Goal: Information Seeking & Learning: Learn about a topic

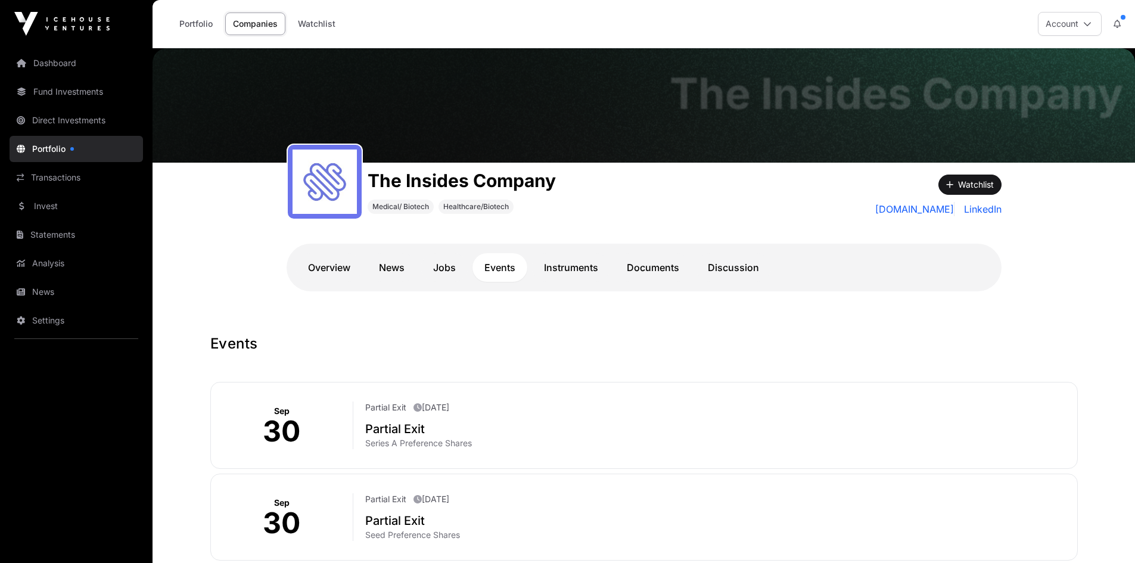
scroll to position [119, 0]
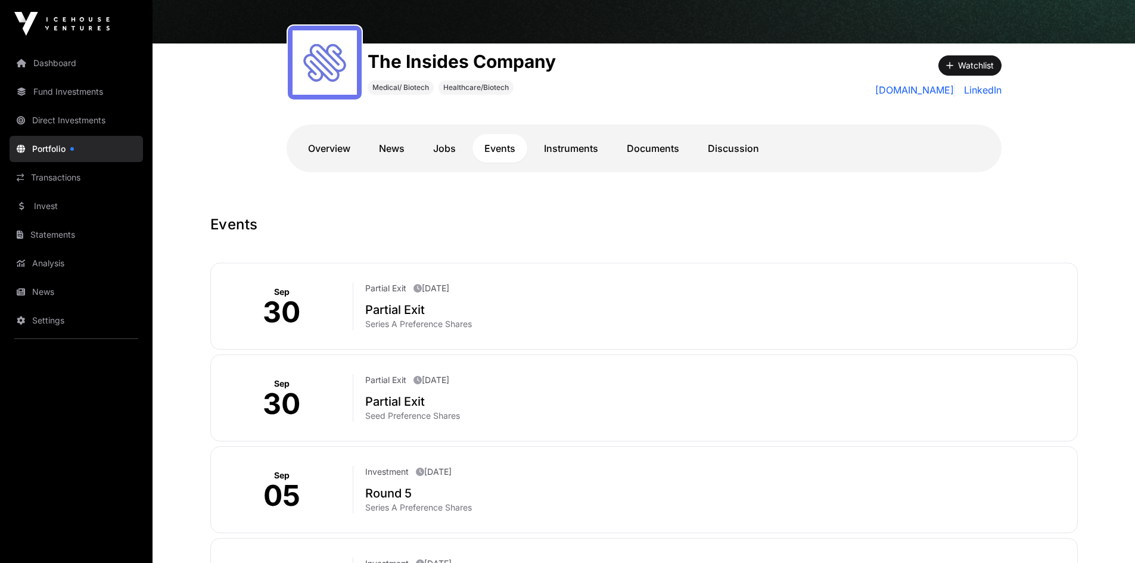
click at [657, 152] on link "Documents" at bounding box center [653, 148] width 76 height 29
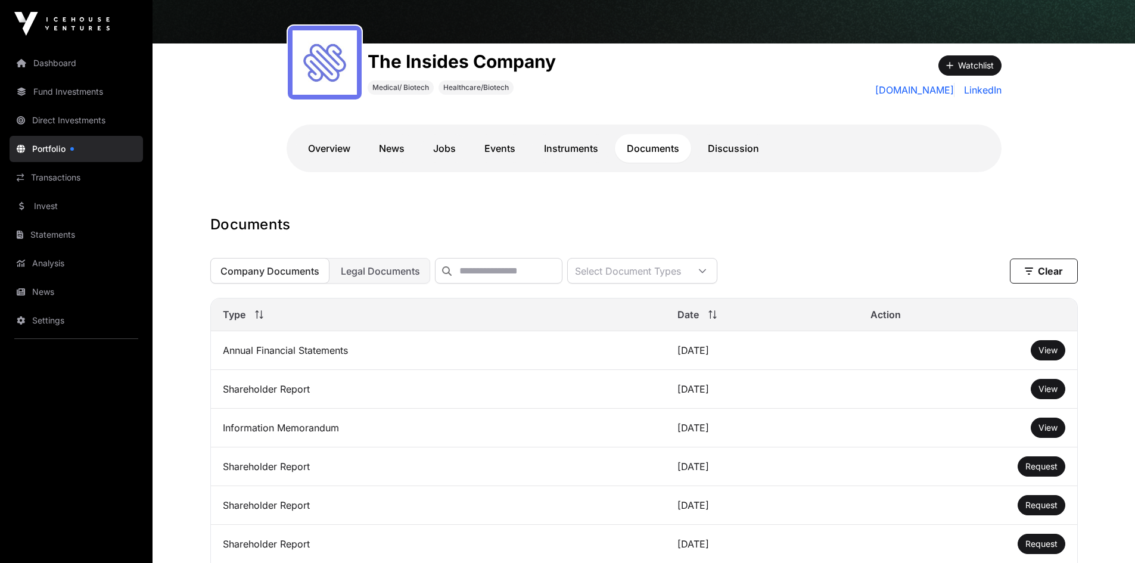
click at [59, 95] on link "Fund Investments" at bounding box center [77, 92] width 134 height 26
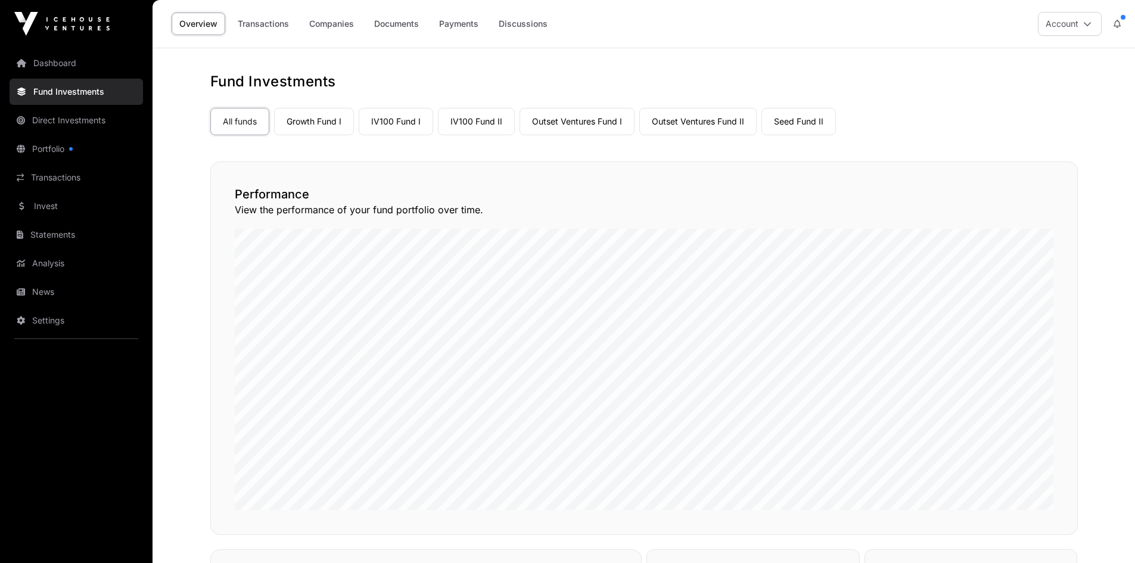
click at [396, 126] on link "IV100 Fund I" at bounding box center [396, 121] width 74 height 27
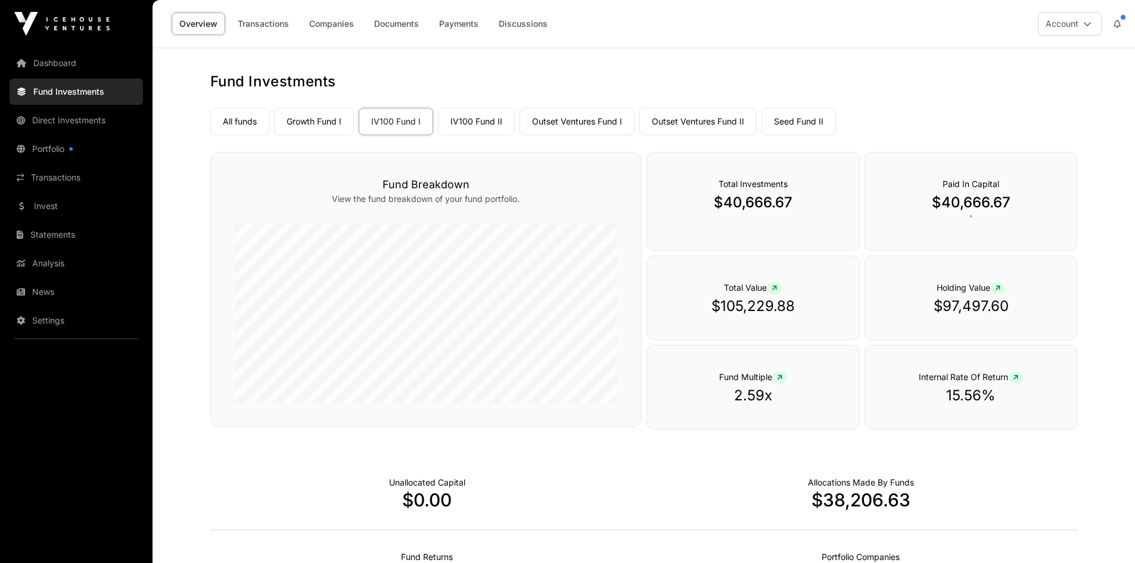
click at [339, 30] on link "Companies" at bounding box center [332, 24] width 60 height 23
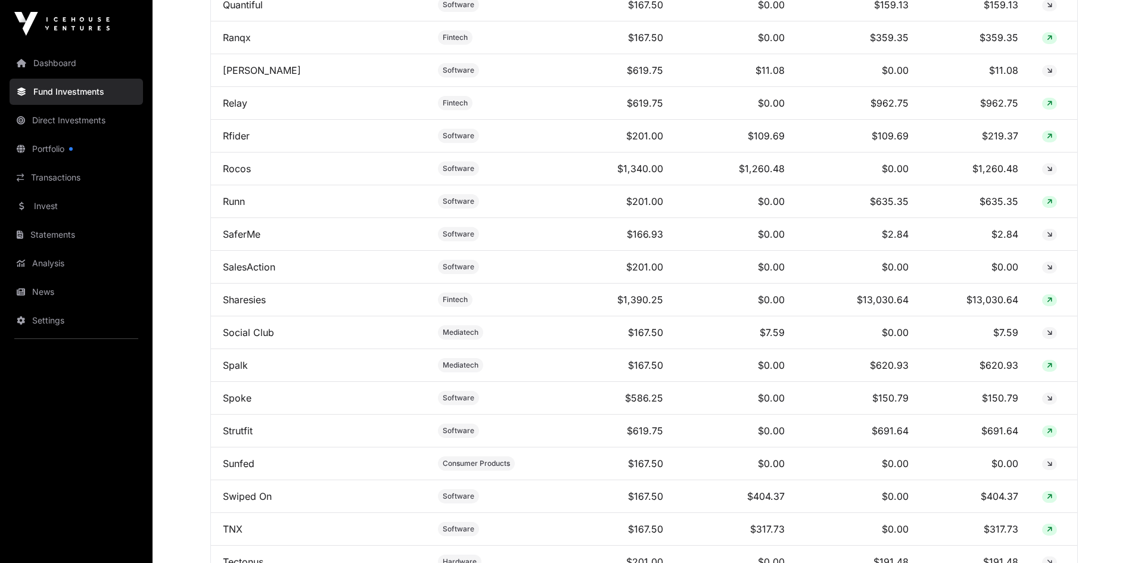
scroll to position [3040, 0]
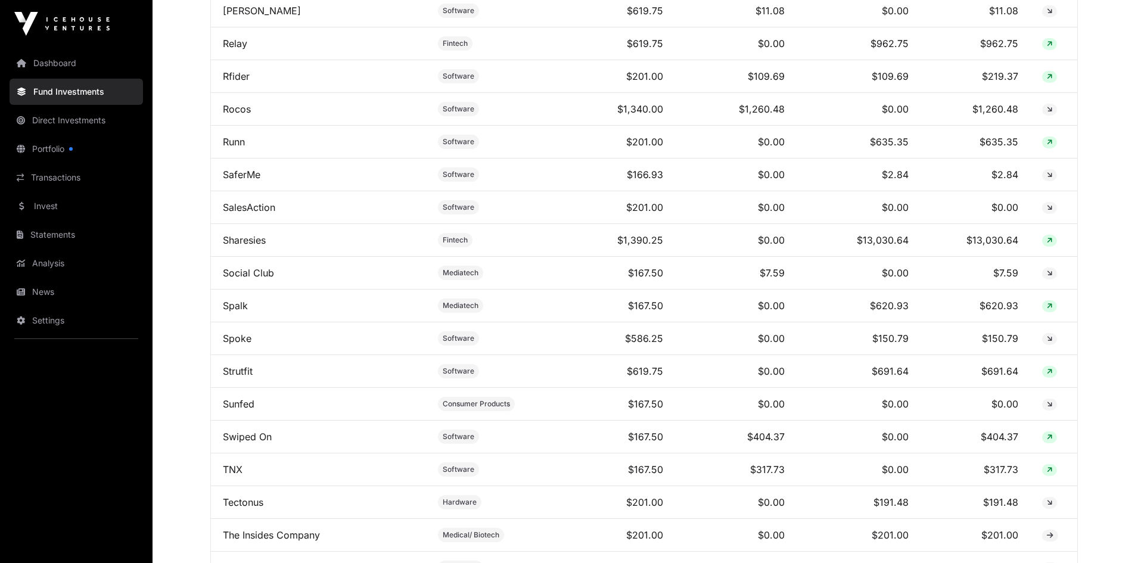
click at [237, 246] on link "Sharesies" at bounding box center [244, 240] width 43 height 12
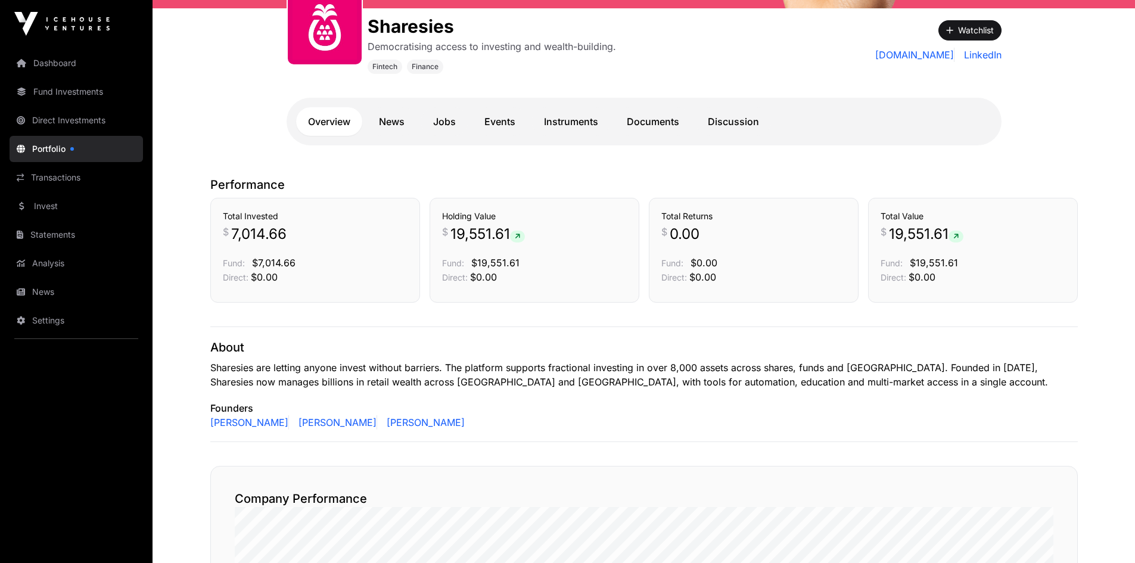
scroll to position [119, 0]
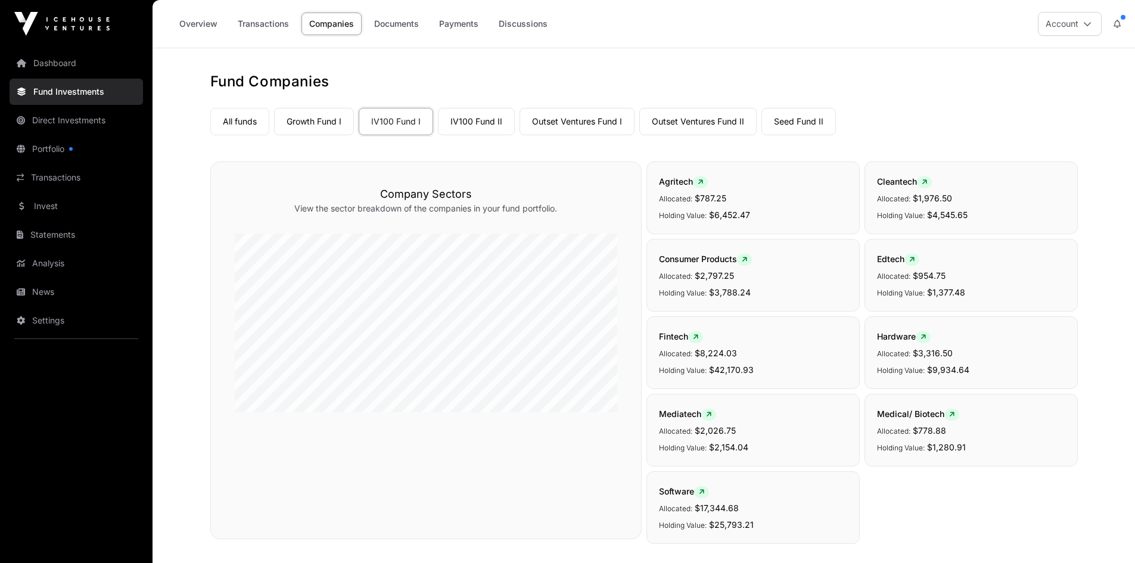
click at [476, 131] on link "IV100 Fund II" at bounding box center [476, 121] width 77 height 27
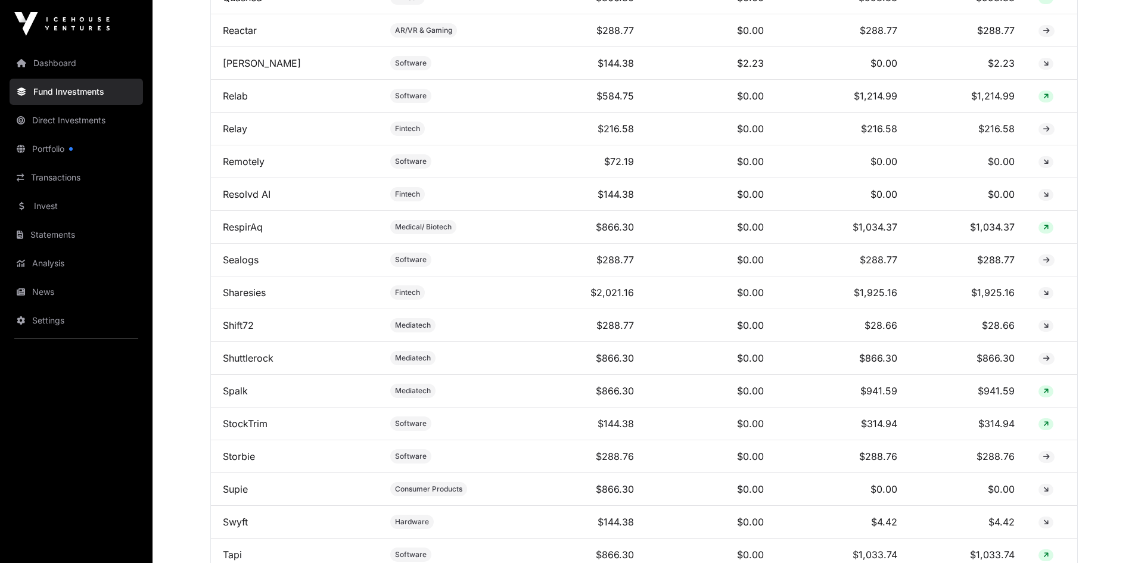
scroll to position [2920, 0]
click at [41, 172] on link "Transactions" at bounding box center [77, 177] width 134 height 26
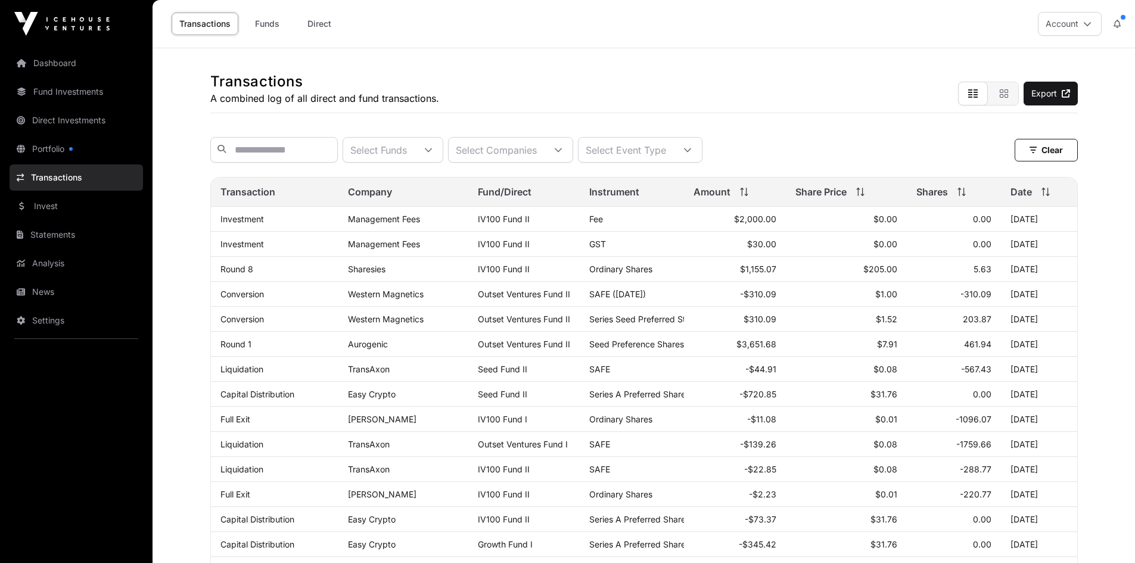
click at [48, 95] on link "Fund Investments" at bounding box center [77, 92] width 134 height 26
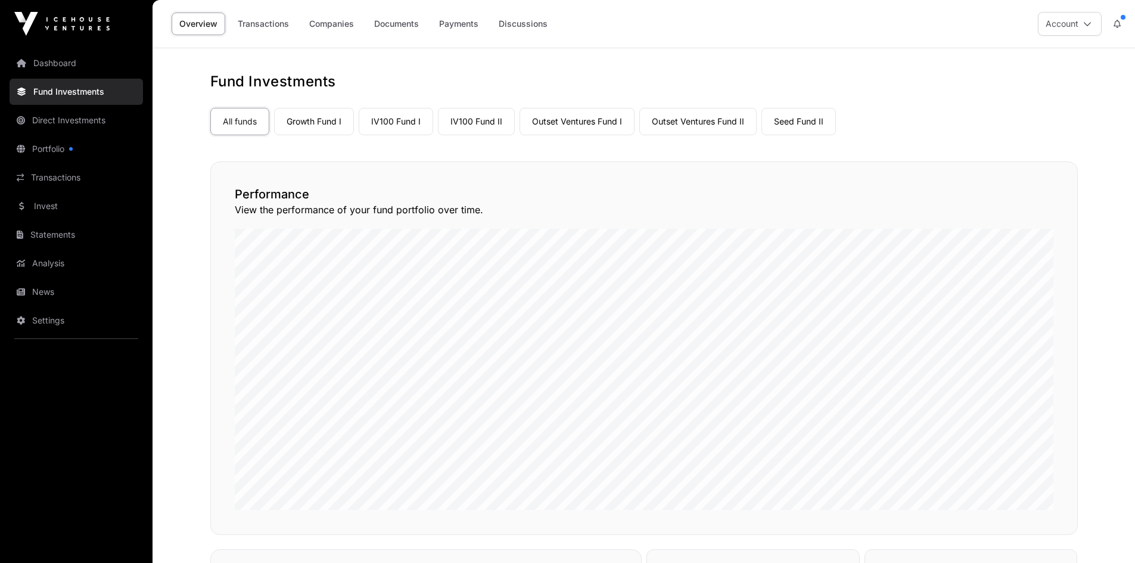
click at [476, 114] on link "IV100 Fund II" at bounding box center [476, 121] width 77 height 27
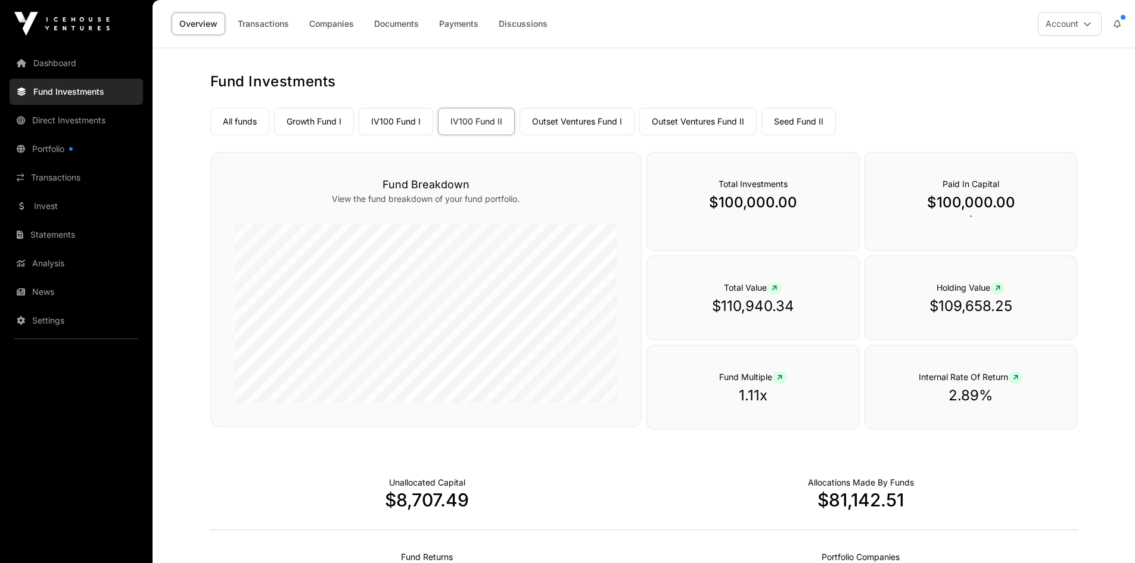
click at [312, 116] on link "Growth Fund I" at bounding box center [314, 121] width 80 height 27
click at [332, 15] on link "Companies" at bounding box center [332, 24] width 60 height 23
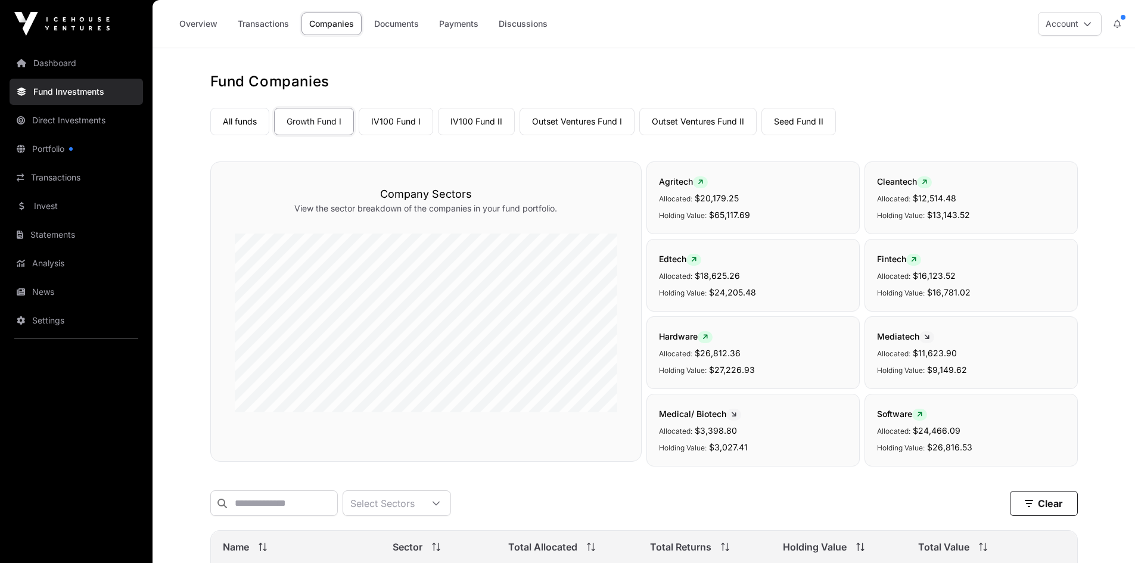
click at [198, 22] on link "Overview" at bounding box center [199, 24] width 54 height 23
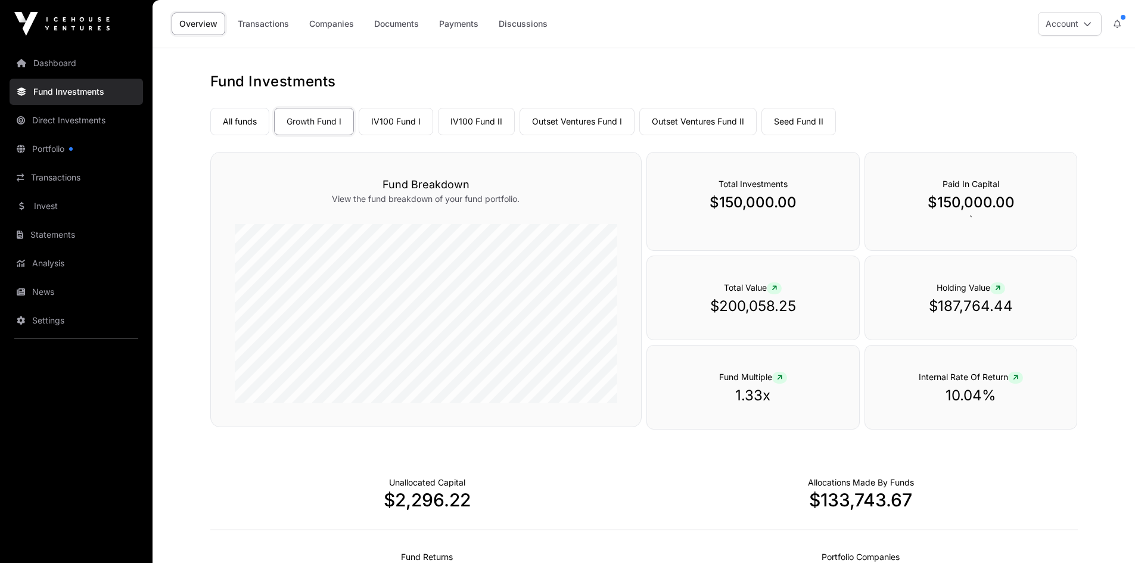
click at [791, 123] on link "Seed Fund II" at bounding box center [799, 121] width 74 height 27
click at [338, 22] on link "Companies" at bounding box center [332, 24] width 60 height 23
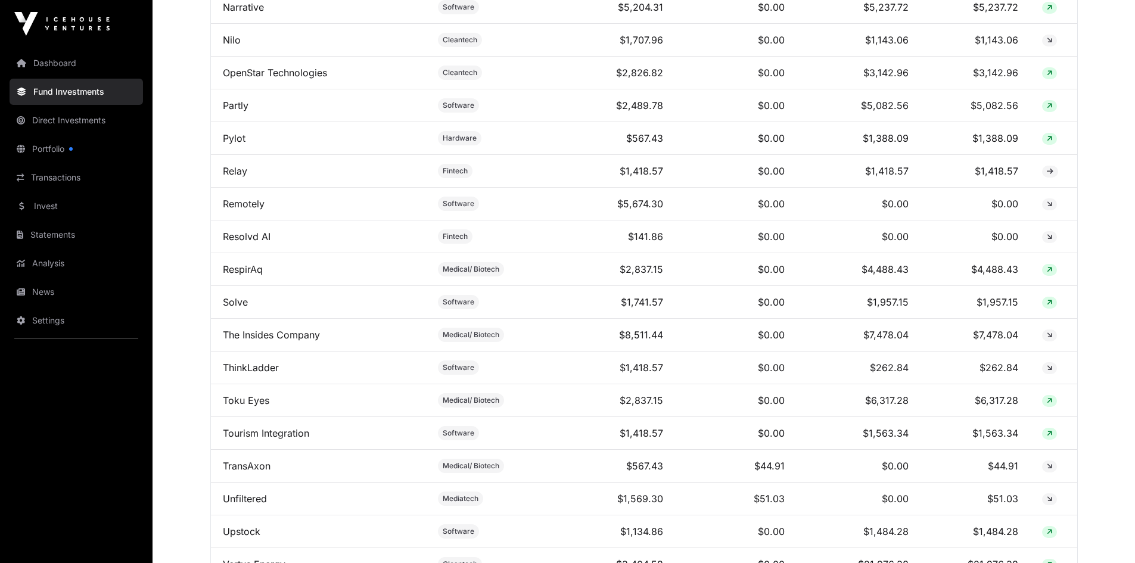
scroll to position [1490, 0]
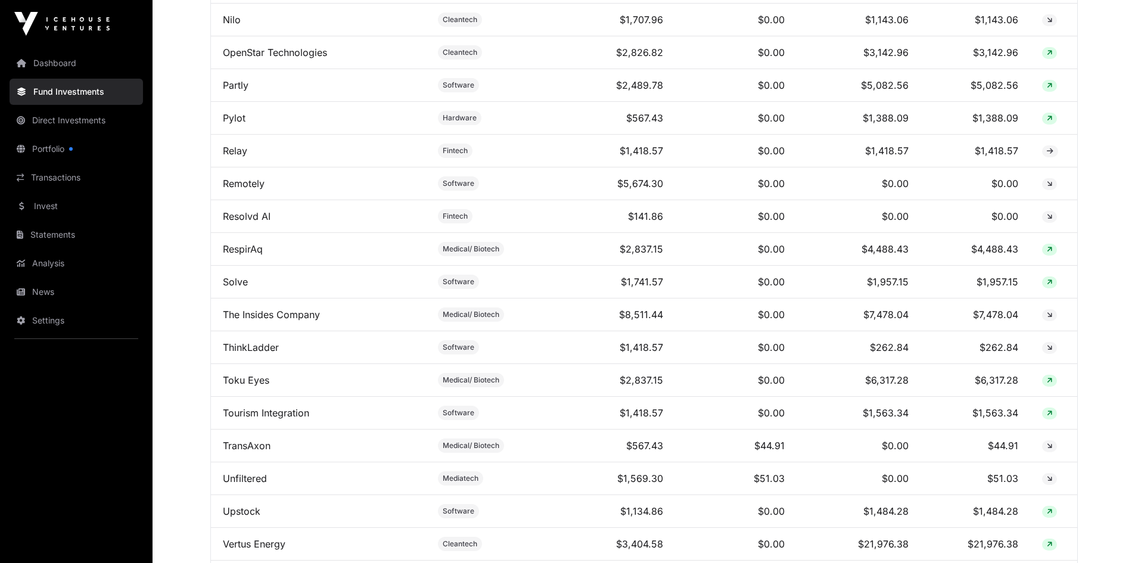
click at [24, 287] on link "News" at bounding box center [77, 292] width 134 height 26
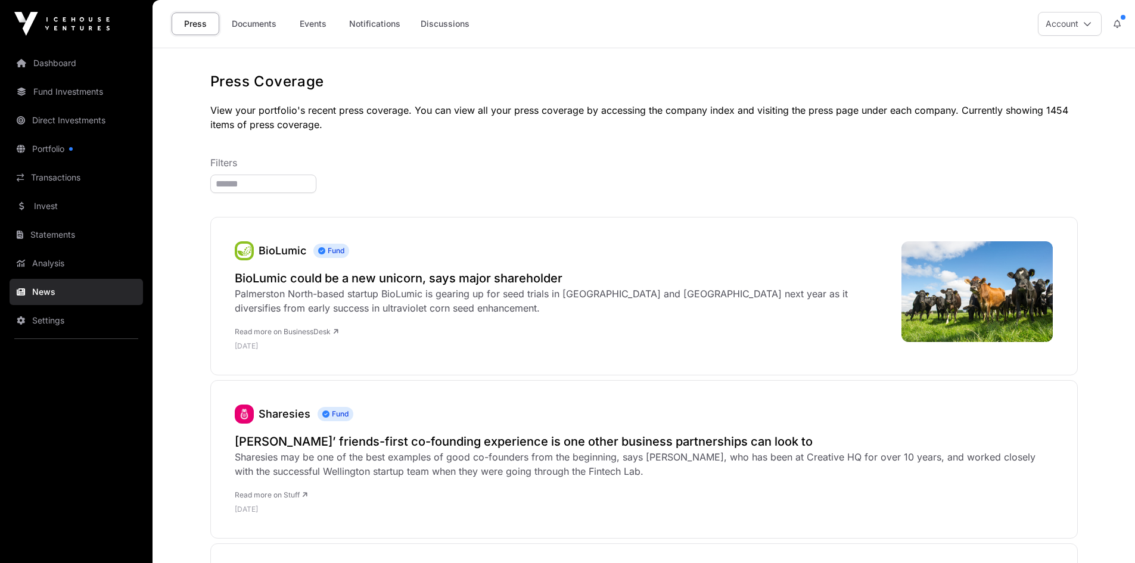
click at [316, 29] on link "Events" at bounding box center [313, 24] width 48 height 23
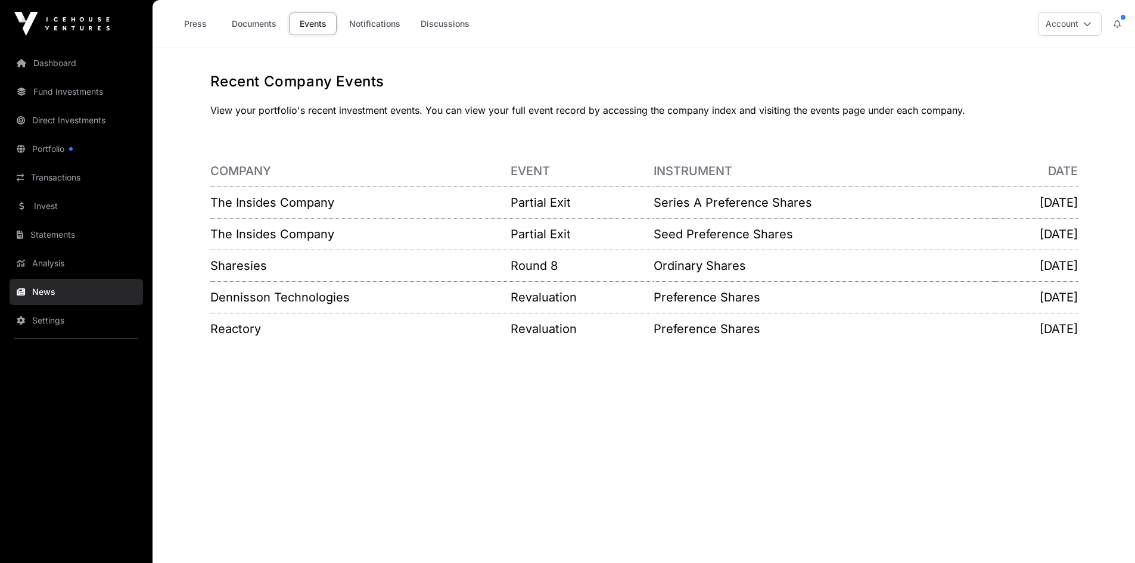
click at [310, 24] on link "Events" at bounding box center [313, 24] width 48 height 23
click at [47, 154] on link "Portfolio" at bounding box center [77, 149] width 134 height 26
